Goal: Subscribe to service/newsletter

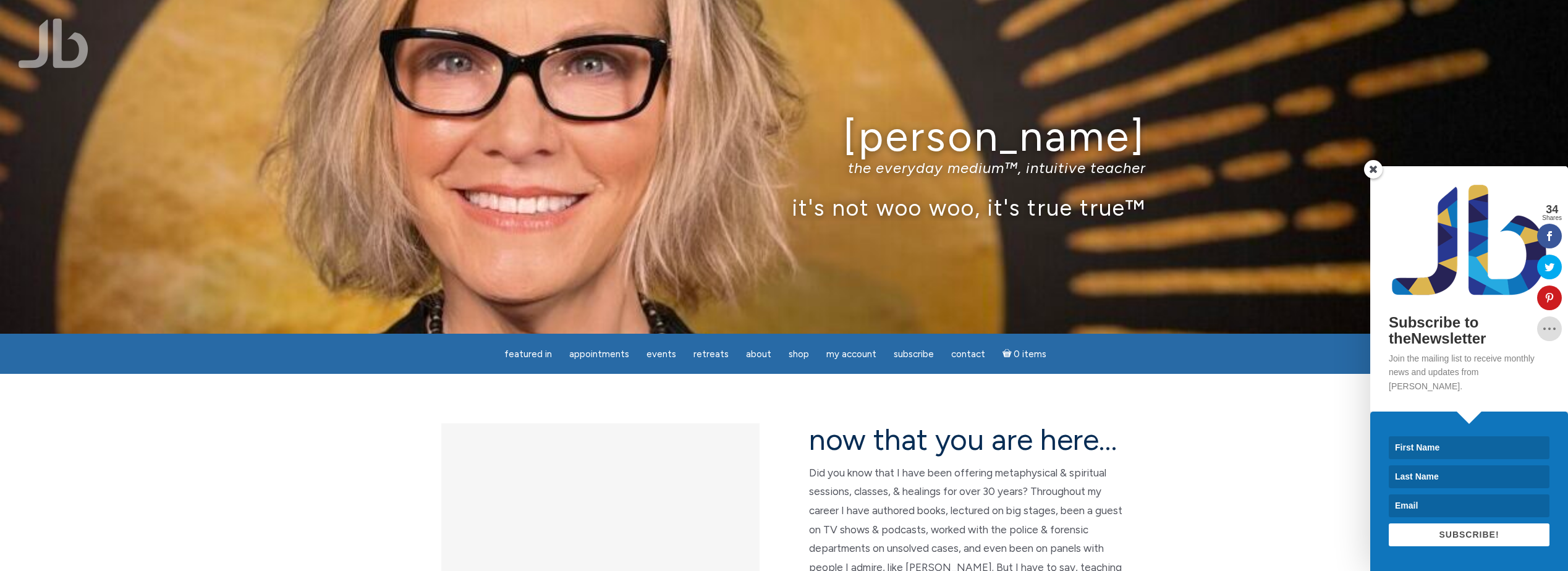
click at [1428, 450] on input at bounding box center [1468, 447] width 161 height 23
type input "[PERSON_NAME]"
type input "corsi"
type input "[EMAIL_ADDRESS][DOMAIN_NAME]"
click at [1467, 533] on span "SUBSCRIBE!" at bounding box center [1468, 535] width 60 height 10
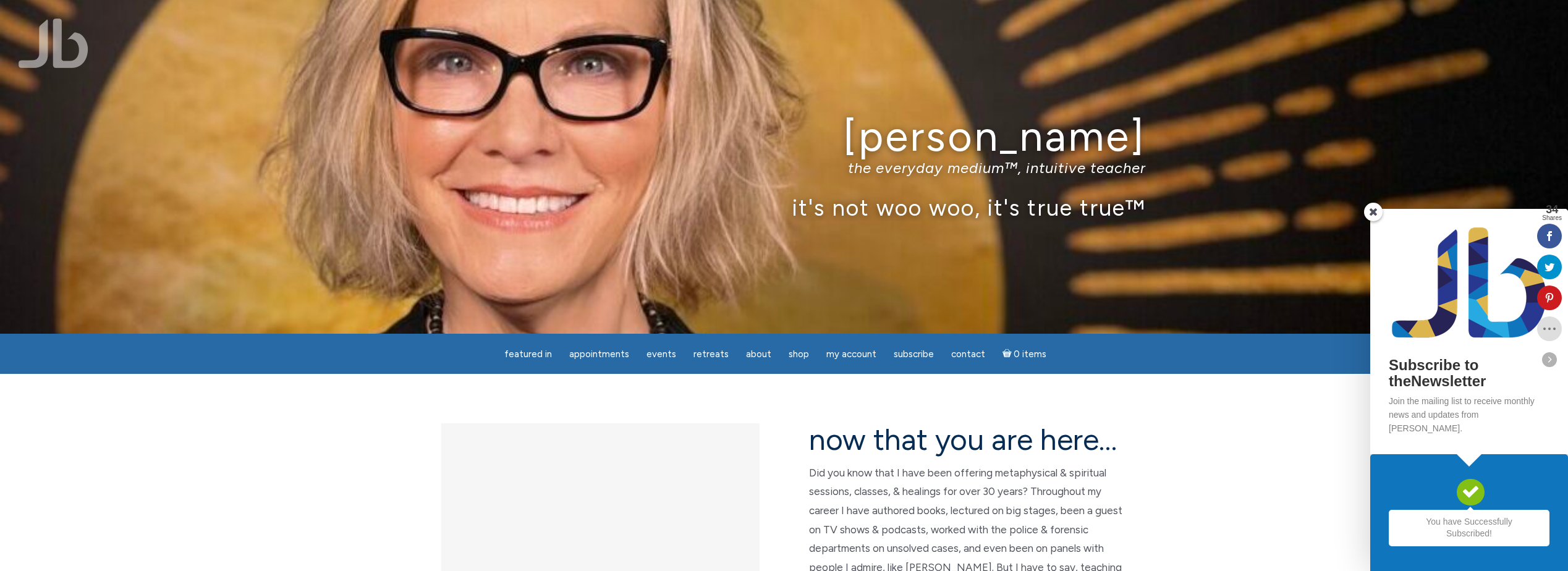
click at [1545, 266] on icon at bounding box center [1550, 267] width 25 height 10
click at [1546, 326] on icon at bounding box center [1550, 329] width 25 height 10
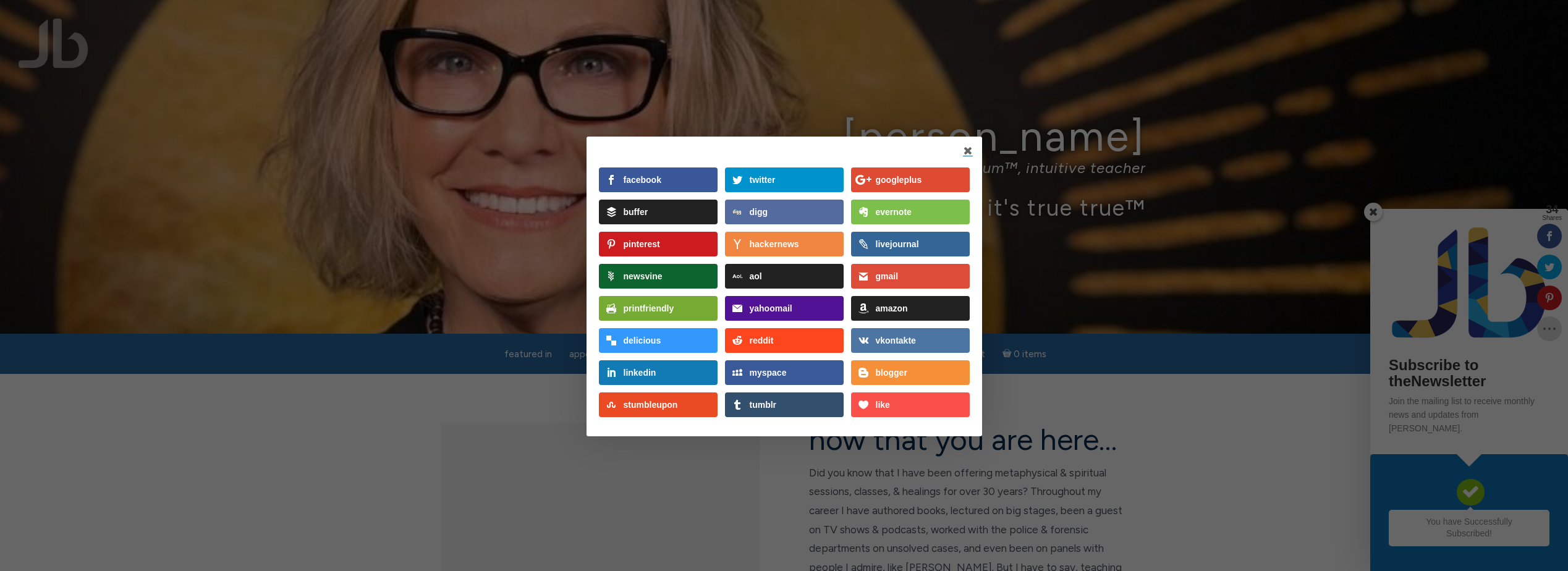
click at [802, 183] on div "twitter" at bounding box center [797, 178] width 94 height 23
